Goal: Task Accomplishment & Management: Complete application form

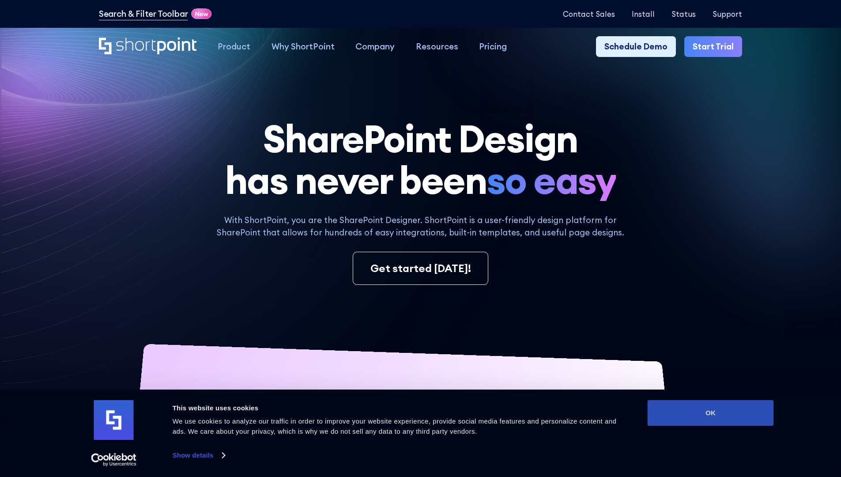
click at [710, 413] on button "OK" at bounding box center [711, 413] width 126 height 26
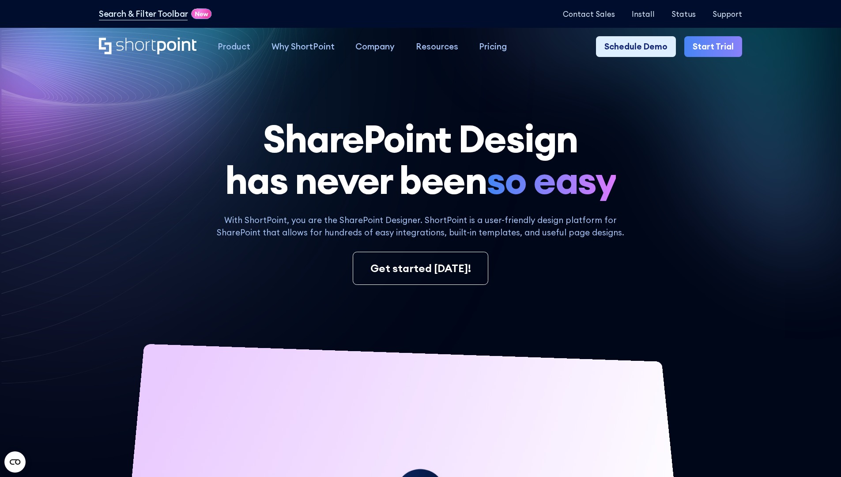
click at [716, 47] on link "Start Trial" at bounding box center [713, 46] width 58 height 21
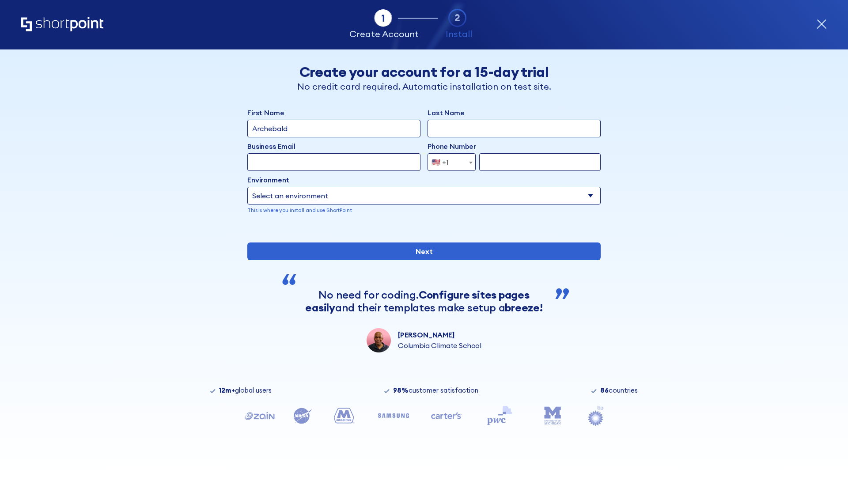
type input "Archebald"
type input "Berkuskv"
type input "2125556789"
select select "Microsoft 365"
type input "2125556789"
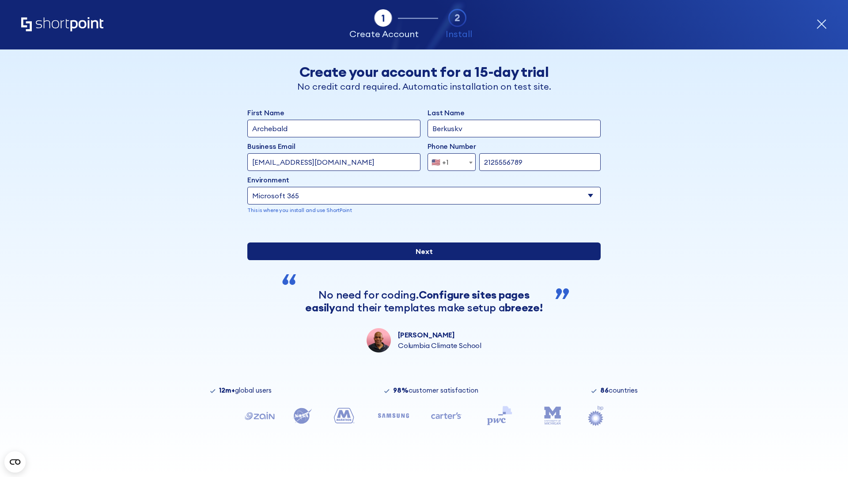
scroll to position [2, 0]
click at [420, 260] on input "Next" at bounding box center [423, 251] width 353 height 18
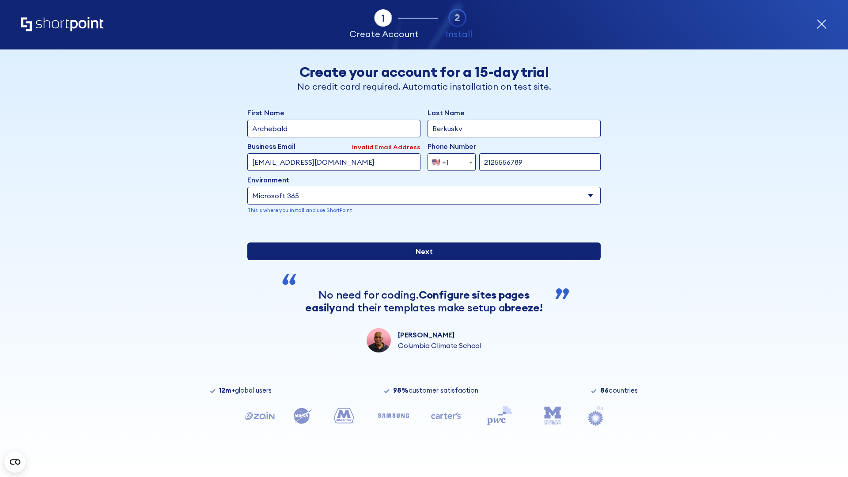
click at [420, 260] on input "Next" at bounding box center [423, 251] width 353 height 18
type input "test@shortpoint.com"
click at [420, 260] on input "Next" at bounding box center [423, 251] width 353 height 18
